Goal: Information Seeking & Learning: Learn about a topic

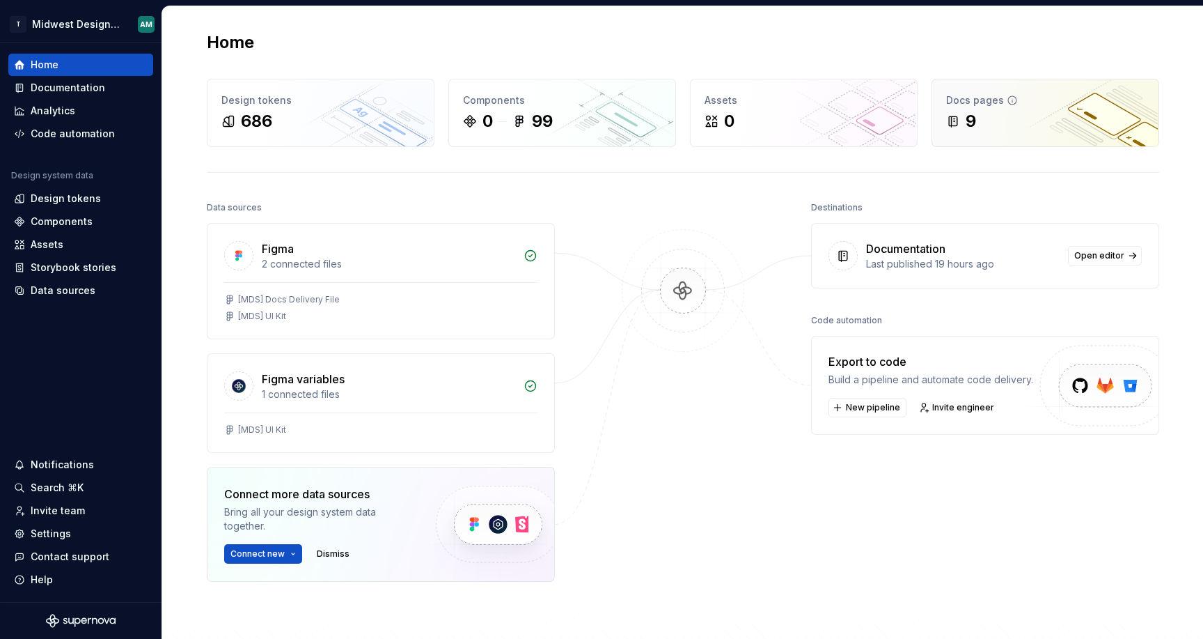
click at [997, 121] on div "9" at bounding box center [1045, 121] width 198 height 22
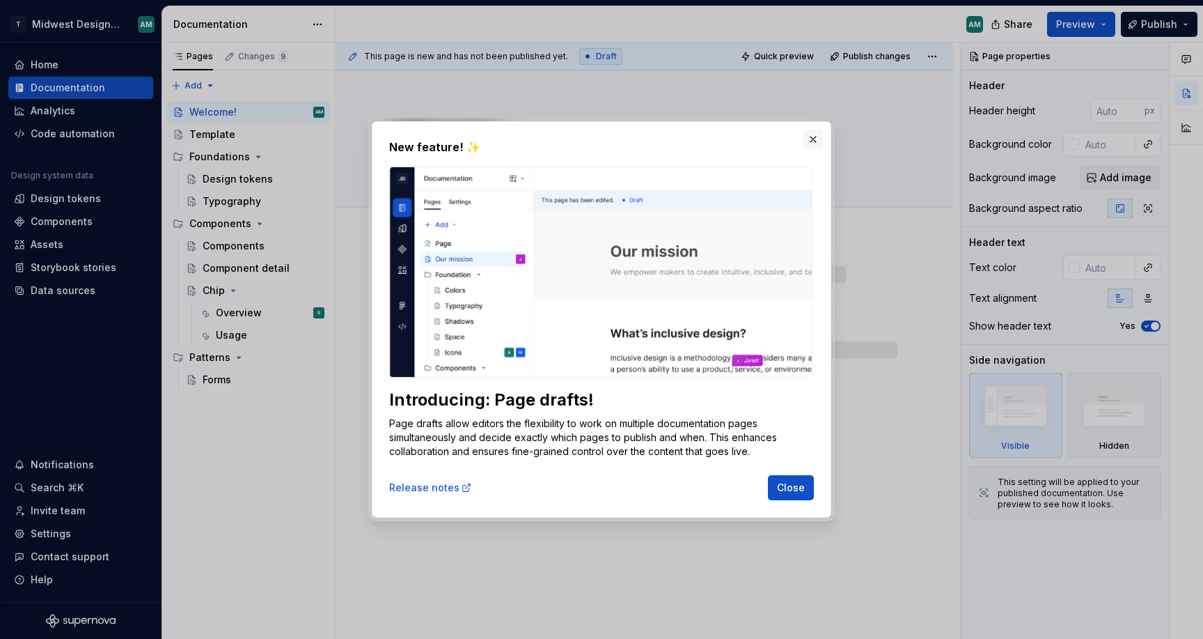
click at [813, 139] on button "button" at bounding box center [813, 139] width 19 height 19
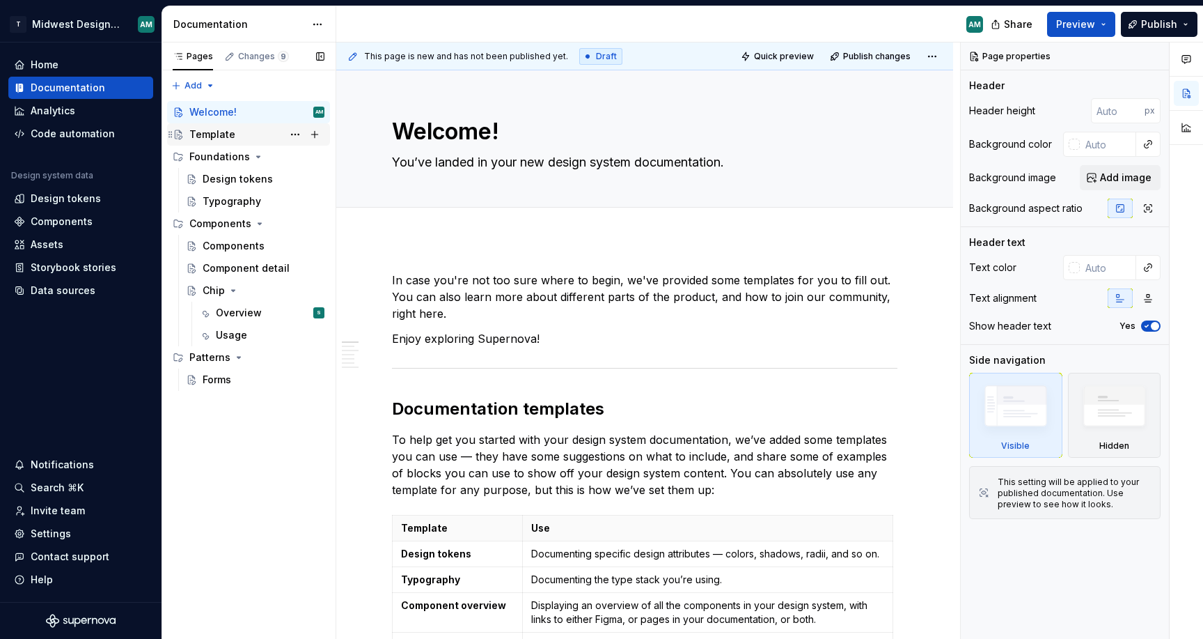
click at [251, 132] on div "Template" at bounding box center [256, 134] width 135 height 19
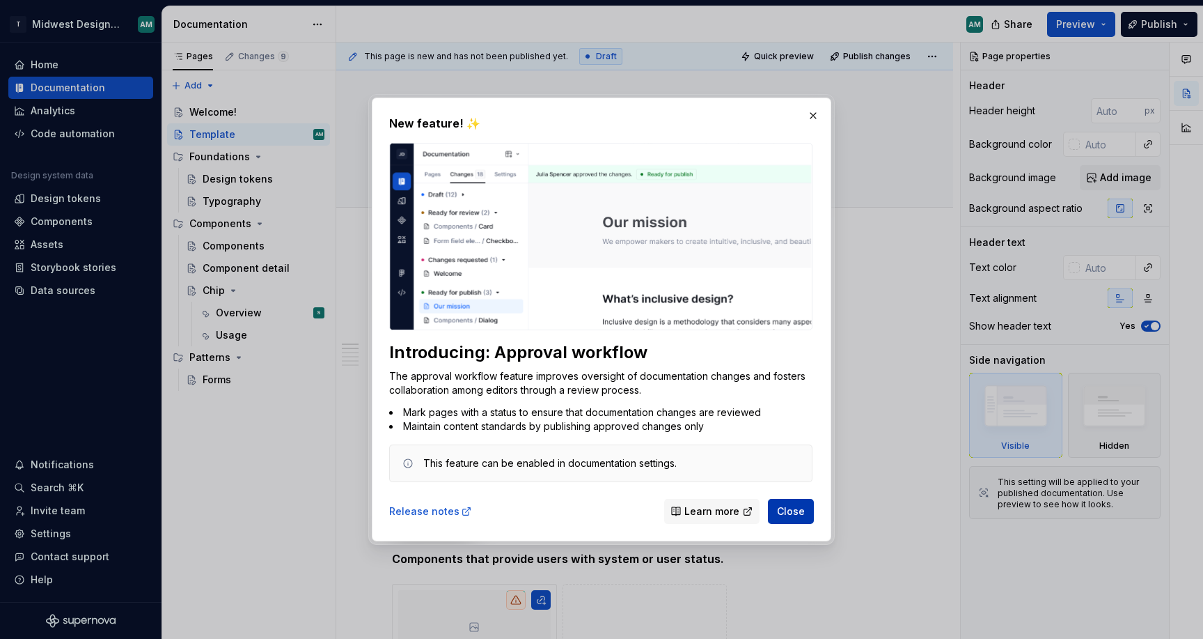
click at [790, 518] on button "Close" at bounding box center [791, 511] width 46 height 25
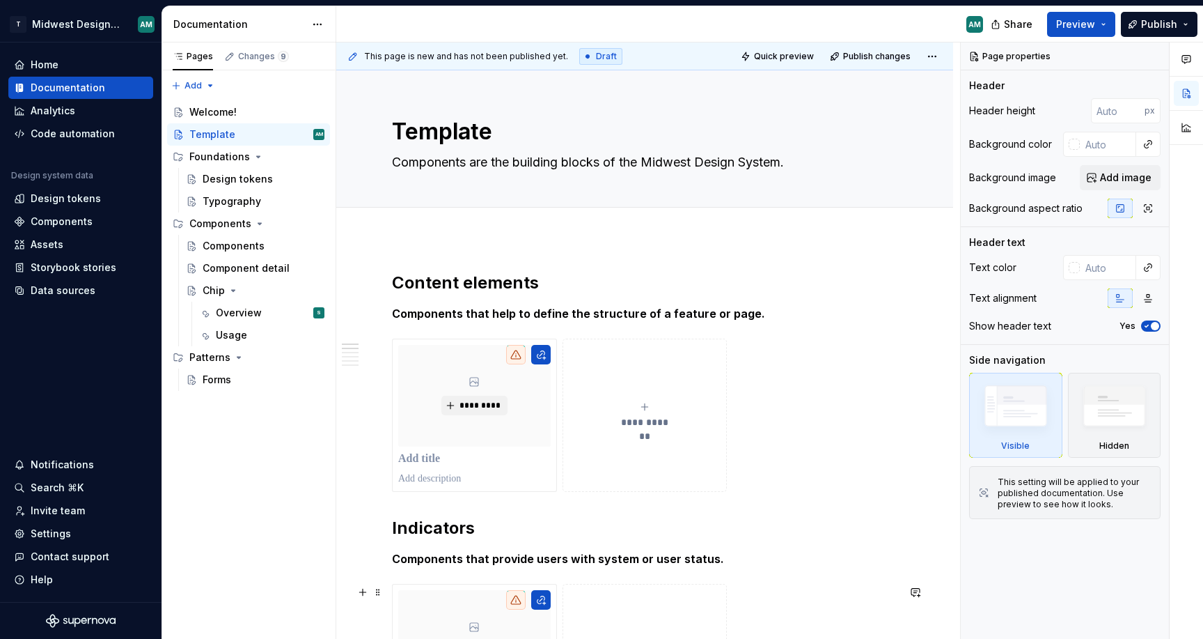
type textarea "*"
